Goal: Task Accomplishment & Management: Use online tool/utility

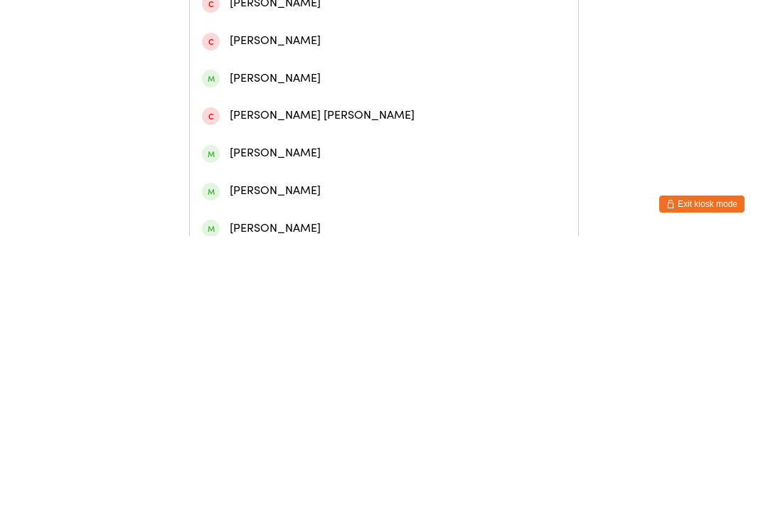
type input "[PERSON_NAME]"
click at [265, 75] on div "[PERSON_NAME]" at bounding box center [384, 65] width 364 height 19
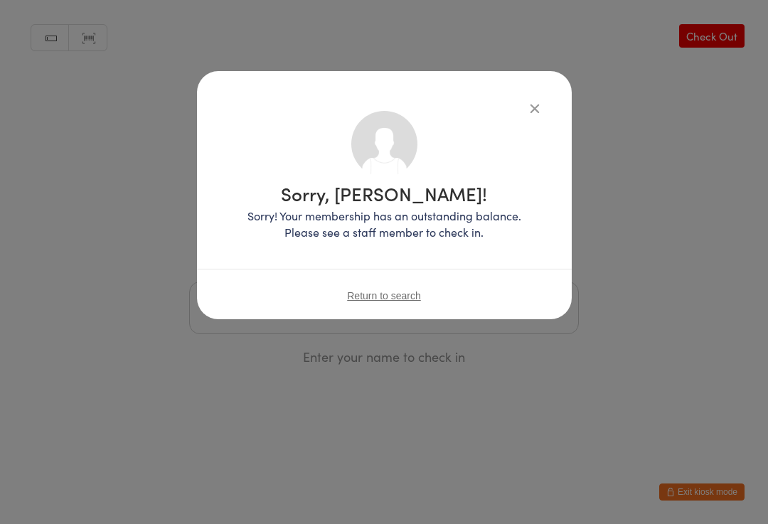
click at [555, 102] on div "Sorry, [PERSON_NAME]! Sorry! Your membership has an outstanding balance. Please…" at bounding box center [384, 195] width 375 height 248
click at [541, 102] on icon "button" at bounding box center [535, 108] width 16 height 16
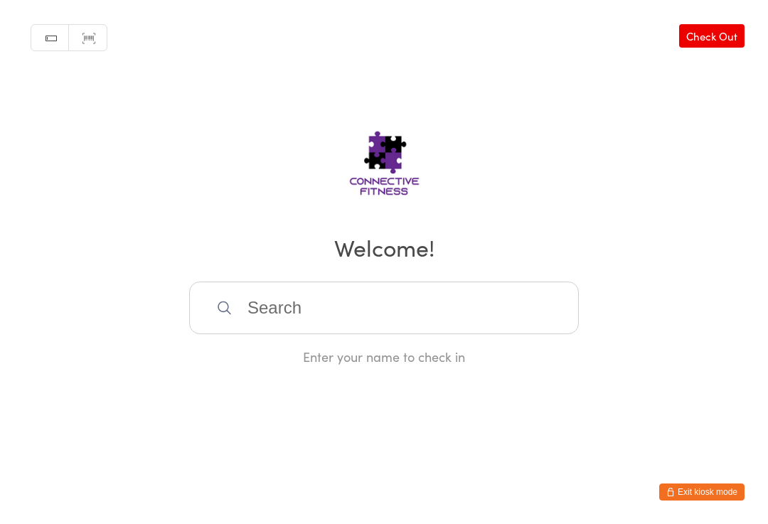
click at [350, 303] on input "search" at bounding box center [384, 308] width 390 height 53
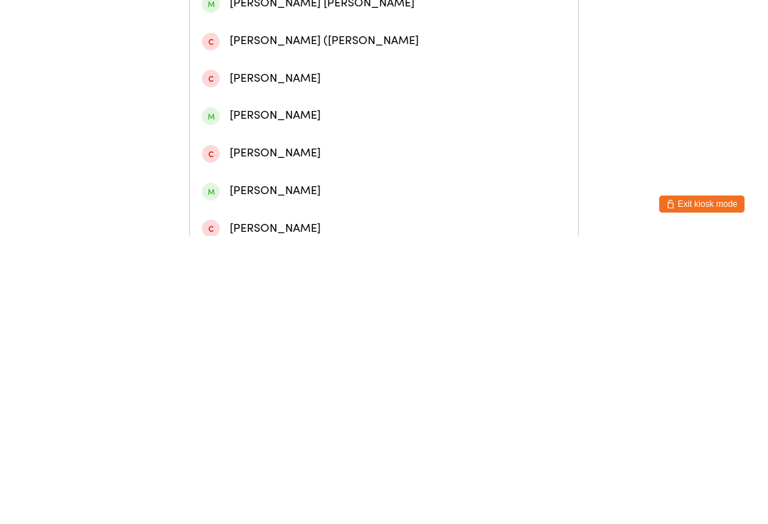
type input "[GEOGRAPHIC_DATA]"
click at [242, 178] on div "[PERSON_NAME]" at bounding box center [384, 178] width 364 height 19
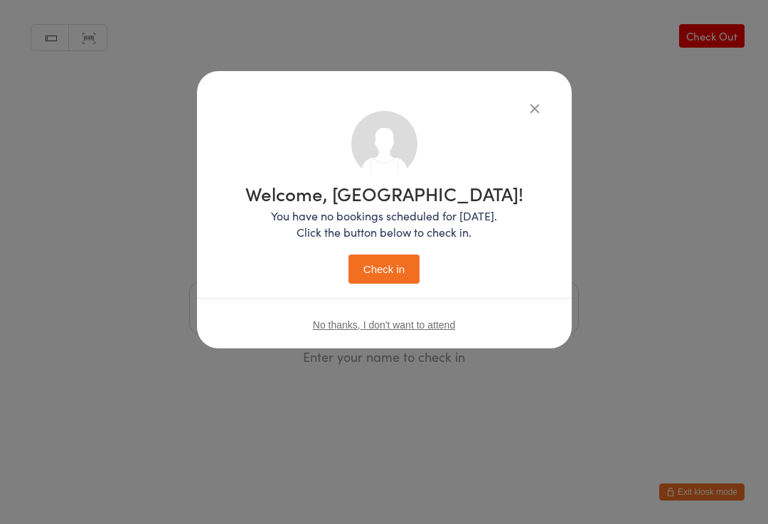
click at [353, 270] on button "Check in" at bounding box center [383, 269] width 71 height 29
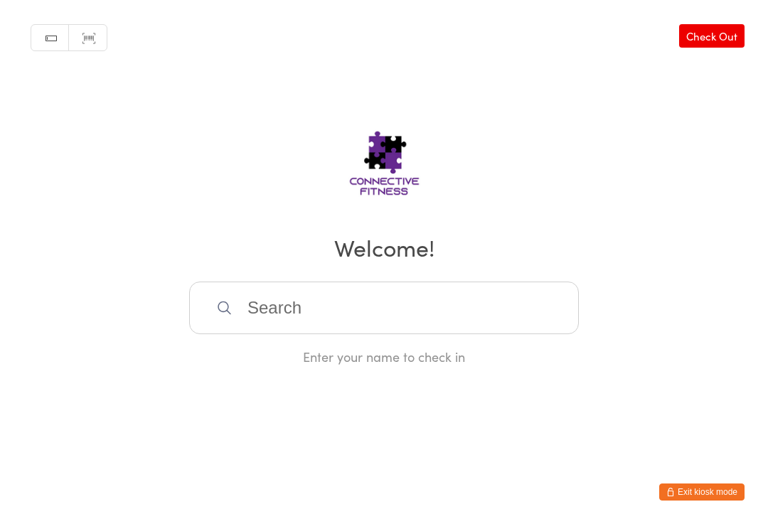
click at [257, 322] on input "search" at bounding box center [384, 308] width 390 height 53
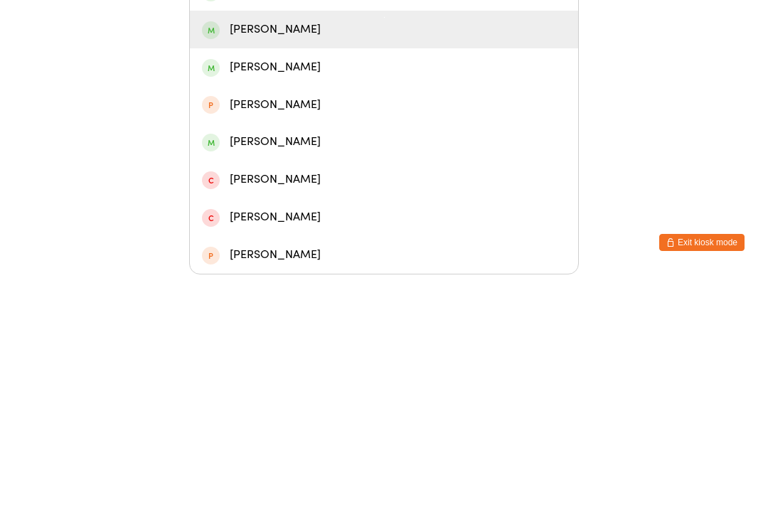
type input "[PERSON_NAME]"
click at [250, 269] on div "[PERSON_NAME]" at bounding box center [384, 278] width 364 height 19
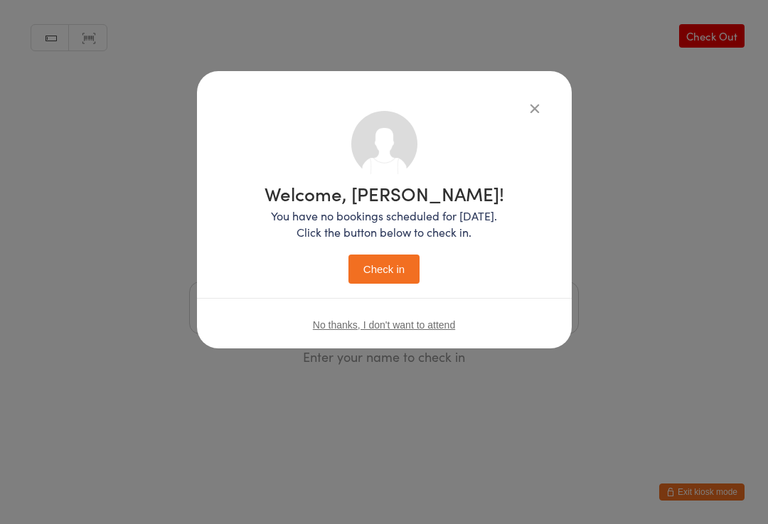
click at [373, 270] on button "Check in" at bounding box center [383, 269] width 71 height 29
